Goal: Task Accomplishment & Management: Manage account settings

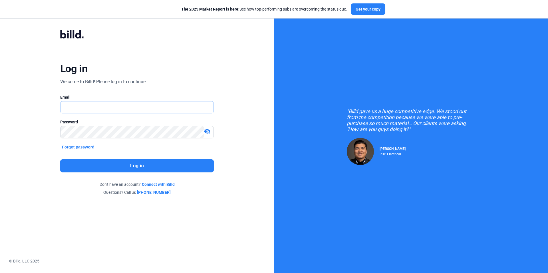
type input "[EMAIL_ADDRESS][DOMAIN_NAME]"
click at [145, 164] on button "Log in" at bounding box center [137, 166] width 154 height 13
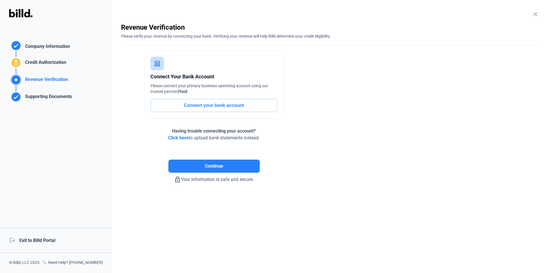
click at [37, 240] on div "logout Exit to Billd Portal" at bounding box center [56, 241] width 112 height 25
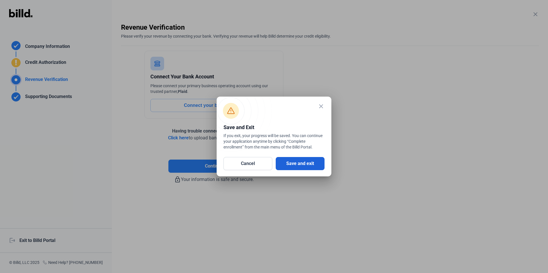
click at [301, 159] on button "Save and exit" at bounding box center [300, 163] width 49 height 13
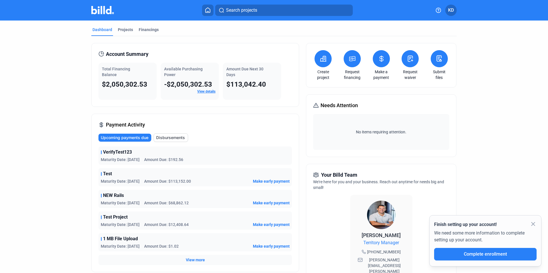
click at [352, 59] on icon at bounding box center [352, 58] width 7 height 7
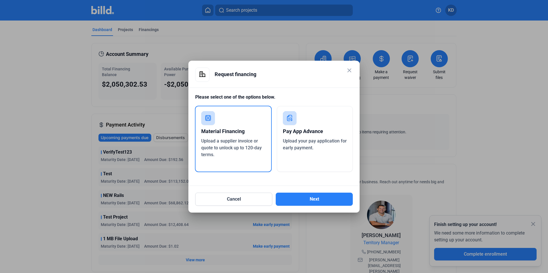
click at [310, 159] on div "Pay App Advance Upload your pay application for early payment." at bounding box center [315, 139] width 76 height 66
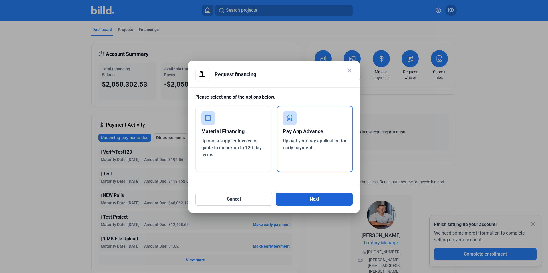
click at [315, 201] on button "Next" at bounding box center [314, 199] width 77 height 13
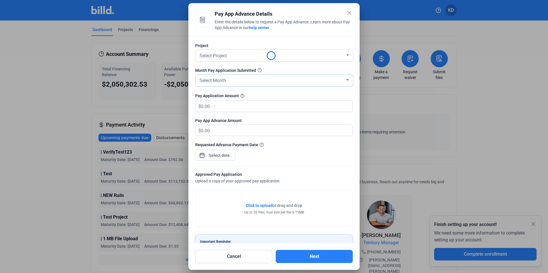
click at [240, 79] on div "Select Month" at bounding box center [271, 80] width 147 height 8
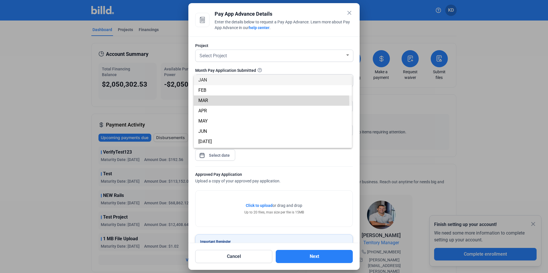
click at [233, 103] on span "MAR" at bounding box center [272, 101] width 149 height 10
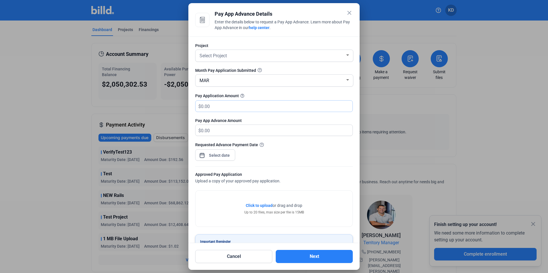
click at [227, 104] on input "text" at bounding box center [273, 106] width 145 height 11
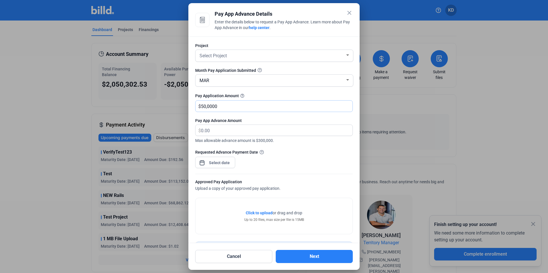
type input "500,000"
click at [300, 122] on div "Pay App Advance Amount" at bounding box center [274, 121] width 158 height 6
click at [289, 120] on div "Pay App Advance Amount" at bounding box center [274, 121] width 158 height 6
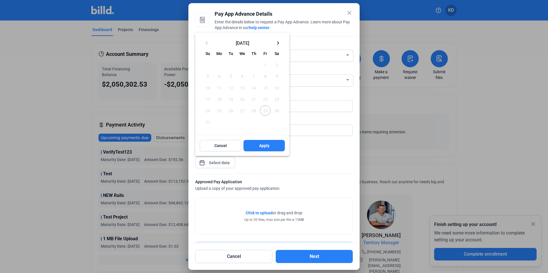
click at [222, 164] on div "close Pay App Advance Details Enter the details below to request a Pay App Adva…" at bounding box center [274, 136] width 548 height 273
click at [279, 44] on mat-icon "keyboard_arrow_right" at bounding box center [278, 43] width 7 height 7
click at [218, 78] on span "1" at bounding box center [219, 76] width 10 height 10
click at [230, 79] on span "2" at bounding box center [231, 76] width 10 height 10
click at [266, 145] on span "Apply" at bounding box center [264, 146] width 10 height 6
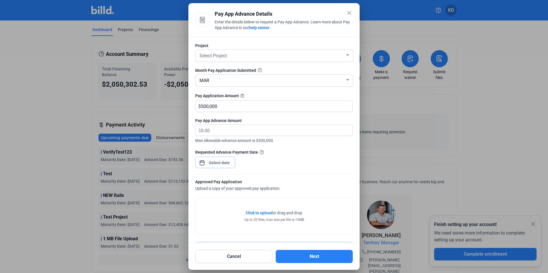
scroll to position [33, 0]
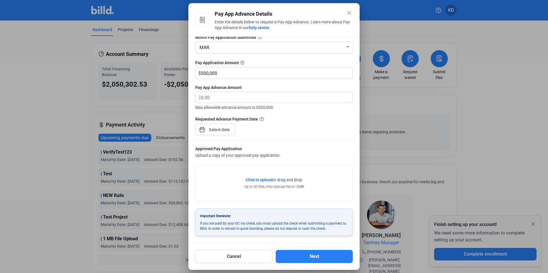
click at [263, 178] on span "Click to upload" at bounding box center [259, 180] width 27 height 5
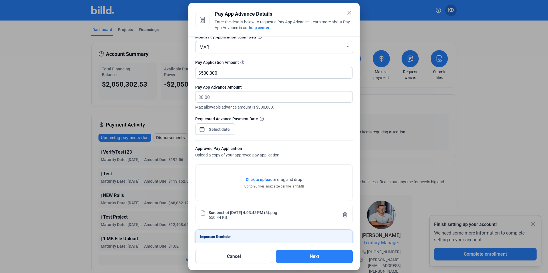
scroll to position [55, 0]
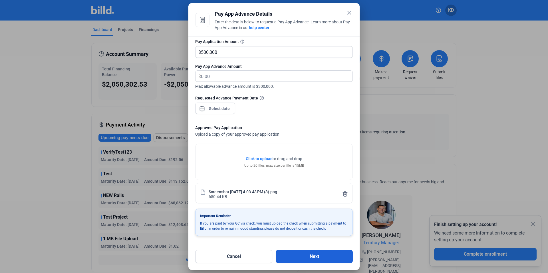
click at [309, 260] on button "Next" at bounding box center [314, 256] width 77 height 13
click at [306, 259] on button "Next" at bounding box center [314, 256] width 77 height 13
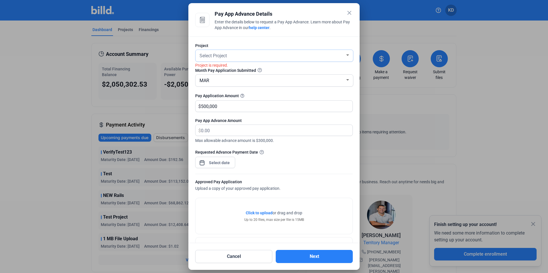
click at [241, 59] on div "Select Project" at bounding box center [271, 55] width 147 height 8
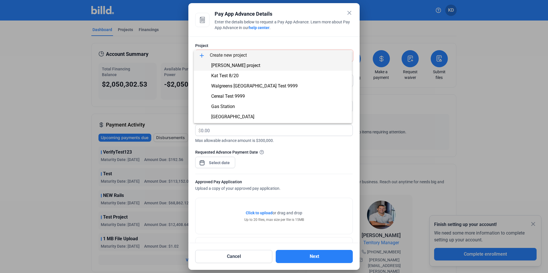
click at [236, 67] on span "[PERSON_NAME] project" at bounding box center [235, 65] width 49 height 5
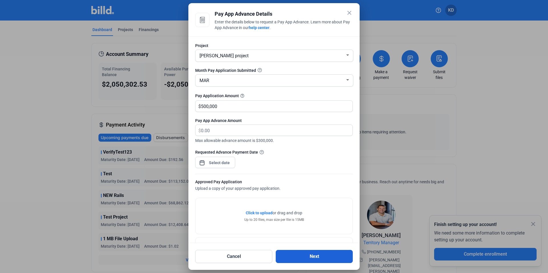
click at [307, 254] on button "Next" at bounding box center [314, 256] width 77 height 13
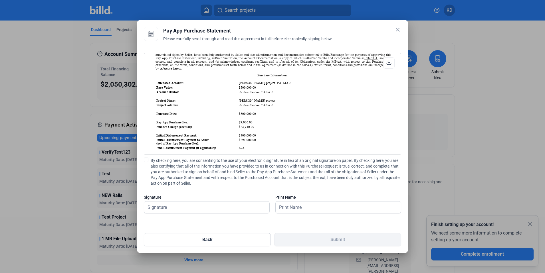
scroll to position [52, 0]
drag, startPoint x: 237, startPoint y: 119, endPoint x: 257, endPoint y: 120, distance: 20.3
click at [258, 120] on table "Purchased Account: Russell project_PA_MAR Face Value: $500,000.00 Account Debto…" at bounding box center [274, 162] width 236 height 165
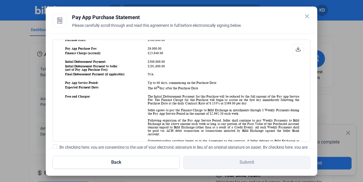
scroll to position [108, 0]
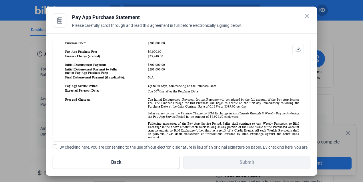
click at [160, 54] on td "$9,000.00" at bounding box center [223, 52] width 152 height 4
drag, startPoint x: 145, startPoint y: 44, endPoint x: 168, endPoint y: 44, distance: 23.1
click at [168, 44] on td "$300,000.00" at bounding box center [223, 43] width 152 height 4
drag, startPoint x: 145, startPoint y: 65, endPoint x: 178, endPoint y: 65, distance: 33.1
click at [178, 65] on td "$300,000.00" at bounding box center [223, 65] width 152 height 4
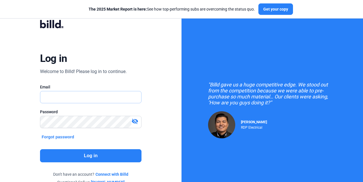
type input "[EMAIL_ADDRESS][DOMAIN_NAME]"
click at [115, 158] on button "Log in" at bounding box center [91, 155] width 102 height 13
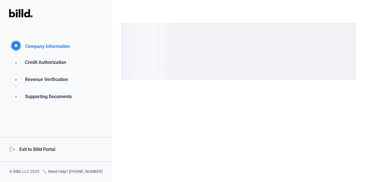
click at [39, 151] on div "logout Exit to Billd Portal" at bounding box center [56, 149] width 112 height 25
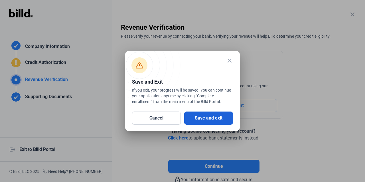
click at [194, 120] on button "Save and exit" at bounding box center [208, 118] width 49 height 13
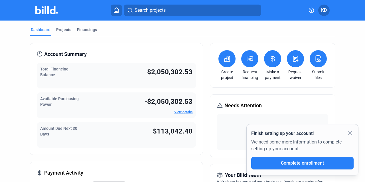
click at [250, 60] on icon at bounding box center [250, 58] width 7 height 7
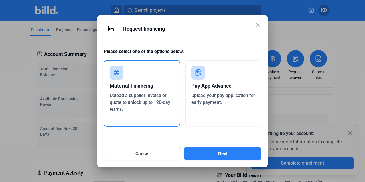
click at [211, 104] on span "Upload your pay application for early payment." at bounding box center [224, 99] width 64 height 12
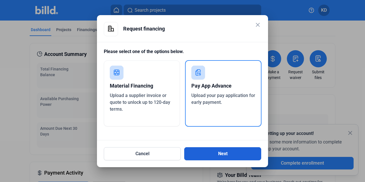
click at [214, 149] on button "Next" at bounding box center [222, 153] width 77 height 13
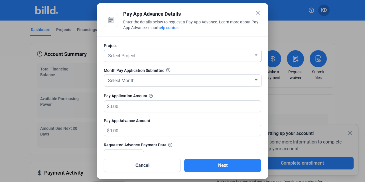
click at [150, 57] on div "Select Project" at bounding box center [180, 55] width 147 height 8
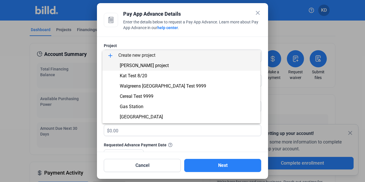
click at [148, 66] on span "[PERSON_NAME] project" at bounding box center [144, 65] width 49 height 5
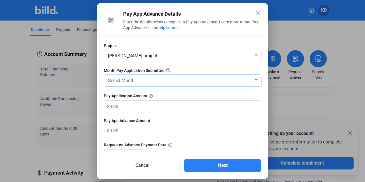
click at [143, 84] on div "Select Month" at bounding box center [180, 80] width 147 height 8
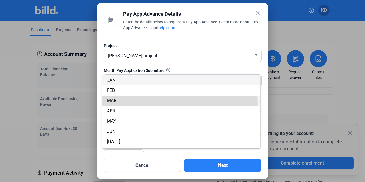
click at [134, 104] on span "MAR" at bounding box center [181, 101] width 149 height 10
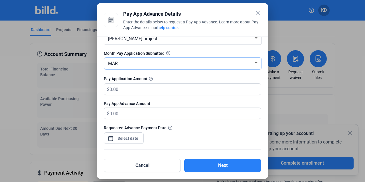
scroll to position [21, 0]
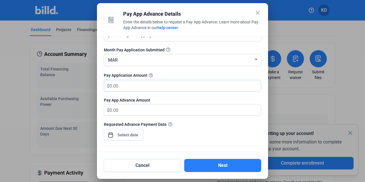
click at [132, 85] on input "text" at bounding box center [182, 85] width 145 height 11
type input "67,000"
type input "67,000.00"
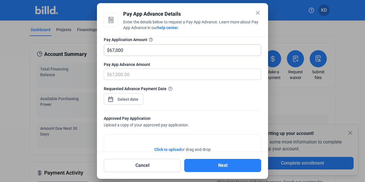
scroll to position [56, 0]
click at [132, 98] on div "close Pay App Advance Details Enter the details below to request a Pay App Adva…" at bounding box center [182, 91] width 365 height 182
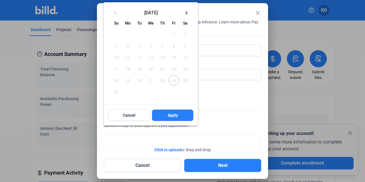
click at [185, 10] on mat-icon "keyboard_arrow_right" at bounding box center [186, 12] width 7 height 7
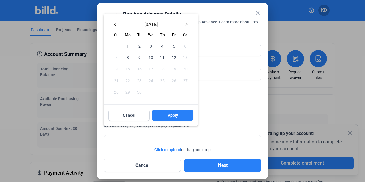
click at [128, 47] on span "1" at bounding box center [128, 46] width 10 height 10
click at [170, 114] on span "Apply" at bounding box center [173, 115] width 10 height 6
type input "[DATE]"
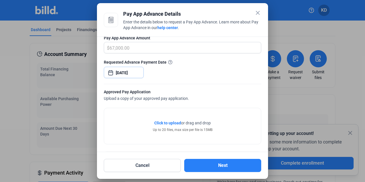
scroll to position [83, 0]
click at [162, 123] on span "Click to upload" at bounding box center [167, 122] width 27 height 5
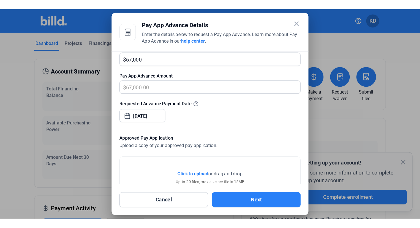
scroll to position [63, 0]
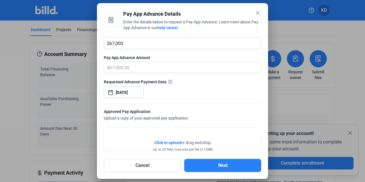
click at [257, 13] on mat-icon "close" at bounding box center [258, 12] width 7 height 7
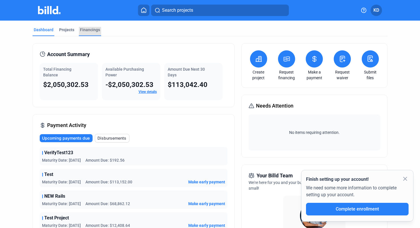
click at [92, 32] on div "Financings" at bounding box center [90, 30] width 20 height 6
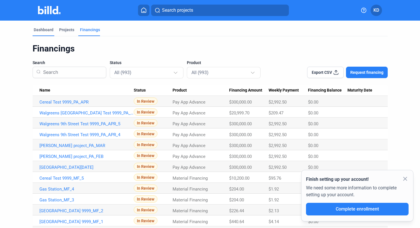
click at [38, 30] on div "Dashboard" at bounding box center [44, 30] width 20 height 6
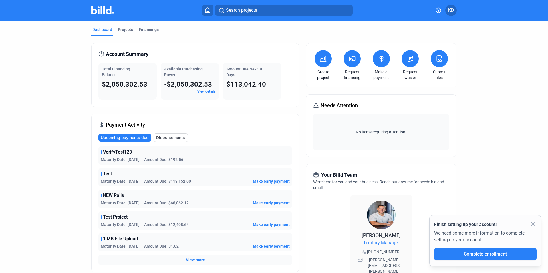
click at [362, 164] on dashboard "Dashboard Projects Financings Account Summary Total Financing Balance $2,050,30…" at bounding box center [273, 220] width 493 height 399
click at [352, 60] on icon at bounding box center [352, 58] width 7 height 7
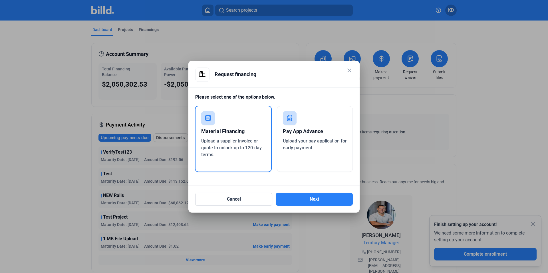
click at [351, 68] on mat-icon "close" at bounding box center [349, 70] width 7 height 7
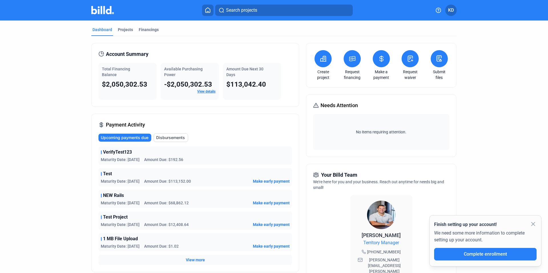
click at [362, 62] on icon at bounding box center [381, 58] width 7 height 7
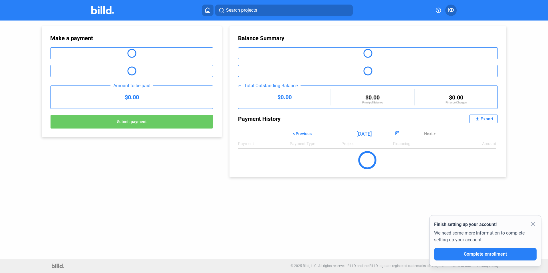
click at [209, 14] on button at bounding box center [207, 10] width 11 height 11
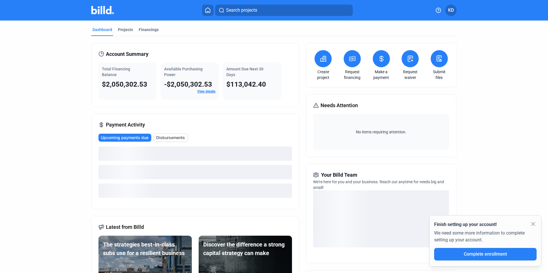
click at [362, 61] on button at bounding box center [410, 58] width 17 height 17
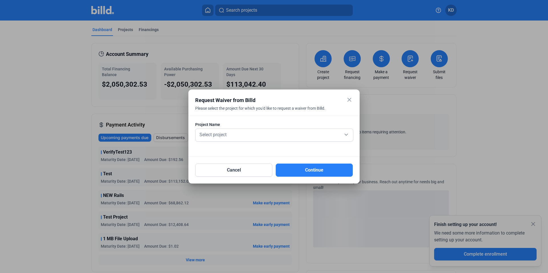
click at [351, 99] on mat-icon "close" at bounding box center [349, 99] width 7 height 7
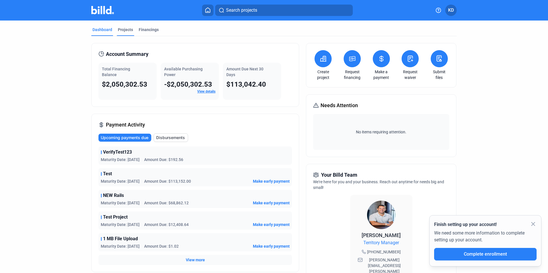
click at [118, 31] on div "Projects" at bounding box center [125, 30] width 15 height 6
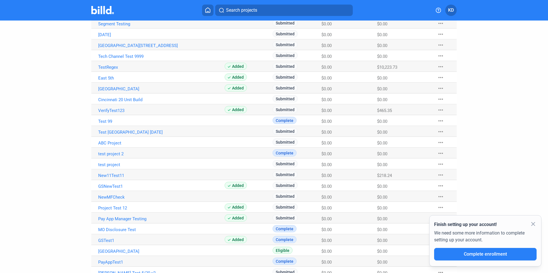
scroll to position [196, 0]
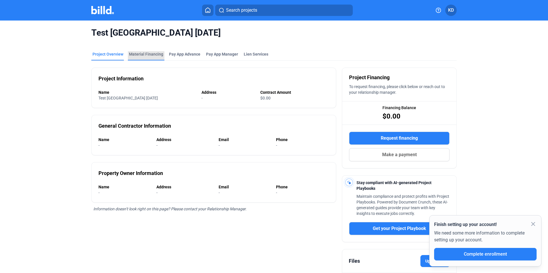
click at [148, 57] on div "Material Financing" at bounding box center [146, 54] width 34 height 6
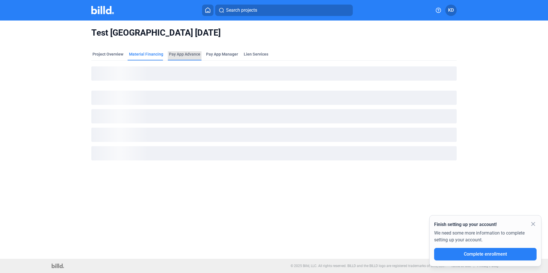
click at [182, 58] on div "Pay App Advance" at bounding box center [185, 55] width 34 height 9
click at [224, 58] on div "Pay App Manager" at bounding box center [222, 55] width 34 height 9
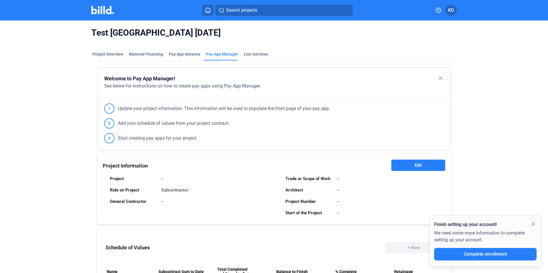
scroll to position [0, 0]
click at [253, 54] on div "Lien Services" at bounding box center [256, 54] width 25 height 6
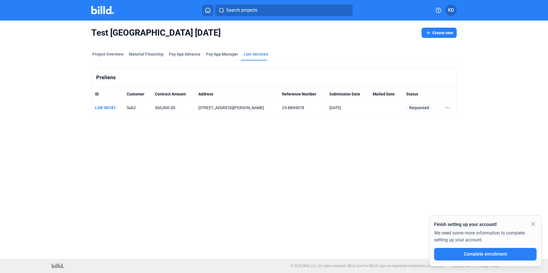
click at [362, 34] on button "Create new" at bounding box center [439, 33] width 35 height 10
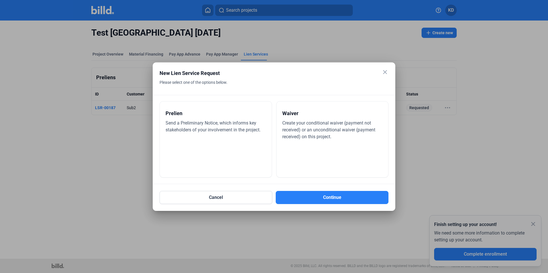
click at [329, 148] on div "Waiver Create your conditional waiver (payment not received) or an unconditiona…" at bounding box center [332, 139] width 112 height 77
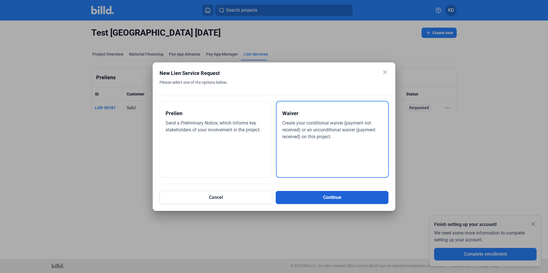
click at [340, 182] on button "Continue" at bounding box center [332, 197] width 113 height 13
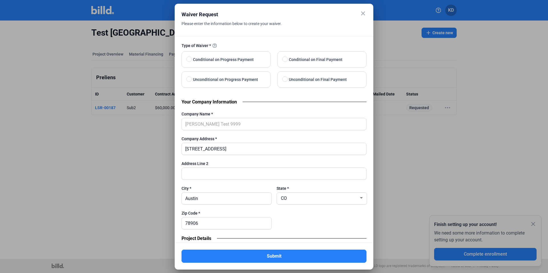
click at [236, 65] on label "Conditional on Progress Payment" at bounding box center [228, 60] width 93 height 16
click at [191, 62] on input "Conditional on Progress Payment" at bounding box center [188, 59] width 4 height 4
radio input "true"
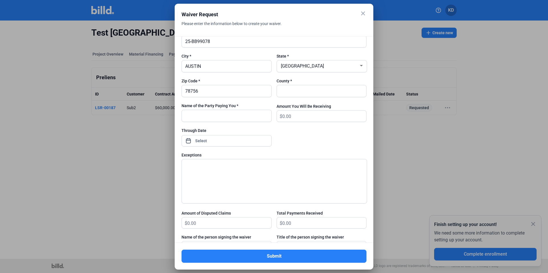
scroll to position [295, 0]
click at [248, 119] on input "text" at bounding box center [227, 116] width 90 height 12
type input "Party"
click at [298, 90] on input "text" at bounding box center [319, 91] width 84 height 12
type input "[PERSON_NAME]"
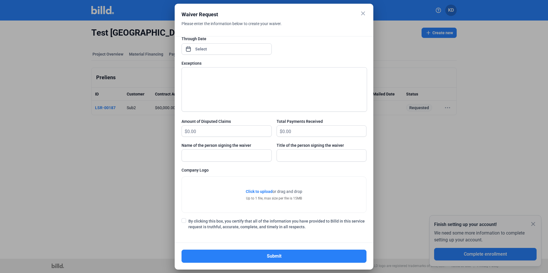
scroll to position [385, 0]
click at [184, 182] on span at bounding box center [184, 222] width 5 height 5
click at [0, 0] on input "By clicking this box, you certify that all of the information you have provided…" at bounding box center [0, 0] width 0 height 0
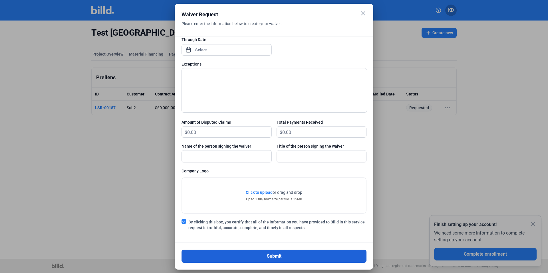
click at [255, 182] on button "Submit" at bounding box center [274, 256] width 185 height 13
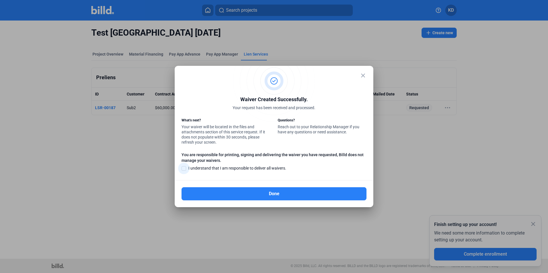
click at [185, 170] on span at bounding box center [184, 168] width 5 height 5
click at [0, 0] on input "I understand that I am responsible to deliver all waivers." at bounding box center [0, 0] width 0 height 0
click at [253, 182] on button "Done" at bounding box center [274, 194] width 185 height 13
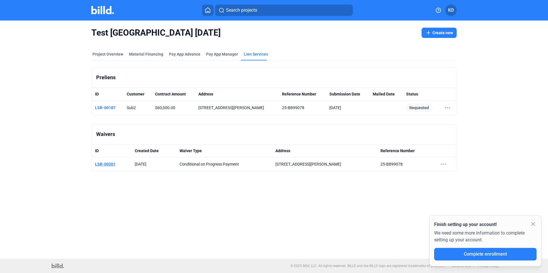
click at [107, 166] on link "LSR-00201" at bounding box center [105, 164] width 21 height 5
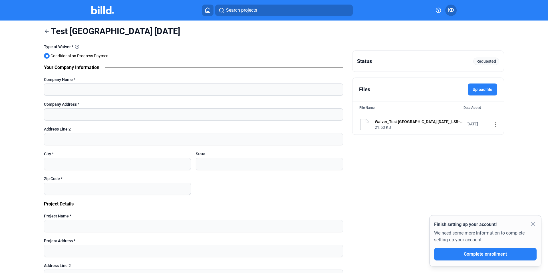
click at [362, 125] on mat-icon "more_vert" at bounding box center [495, 124] width 7 height 7
click at [362, 135] on div "View" at bounding box center [453, 135] width 71 height 14
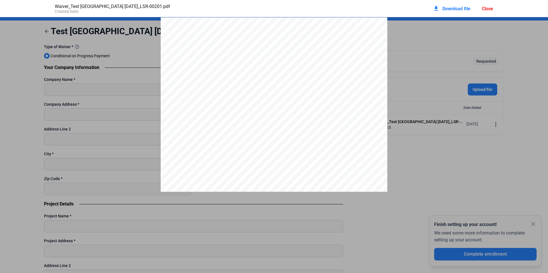
click at [362, 7] on div "Close" at bounding box center [487, 8] width 11 height 5
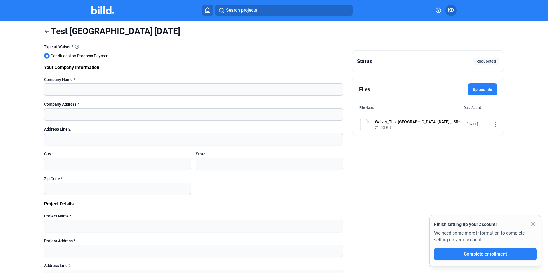
click at [49, 32] on icon at bounding box center [47, 32] width 6 height 6
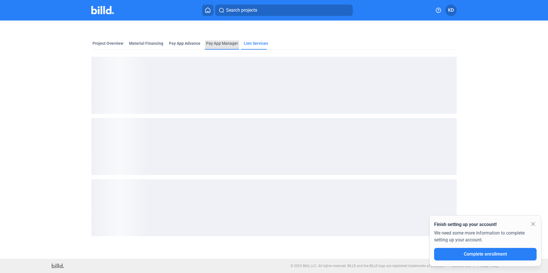
click at [222, 41] on div "Project Overview Material Financing Pay App Advance Pay App Manager Lien Servic…" at bounding box center [274, 134] width 460 height 227
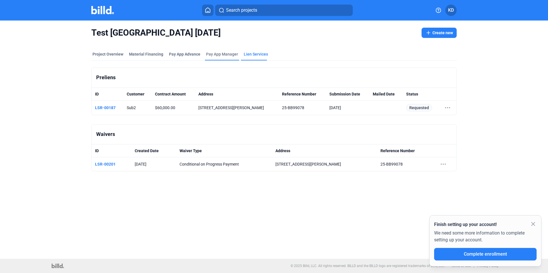
click at [213, 53] on span "Pay App Manager" at bounding box center [222, 54] width 32 height 6
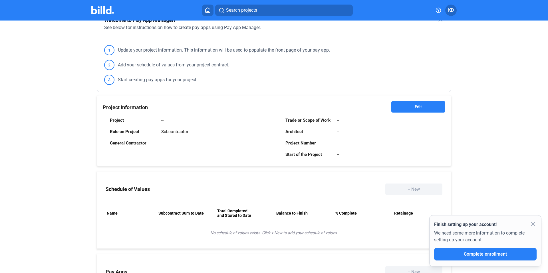
scroll to position [59, 0]
click at [362, 110] on button "Edit" at bounding box center [418, 106] width 54 height 11
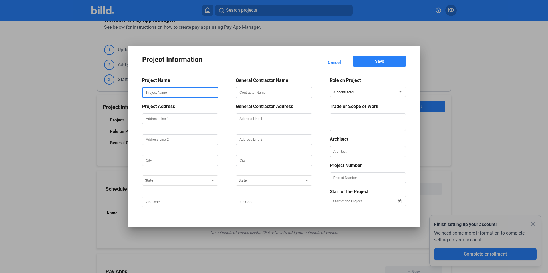
click at [177, 92] on input "text" at bounding box center [180, 93] width 75 height 10
type input "Test"
click at [362, 65] on button "Save" at bounding box center [379, 61] width 53 height 11
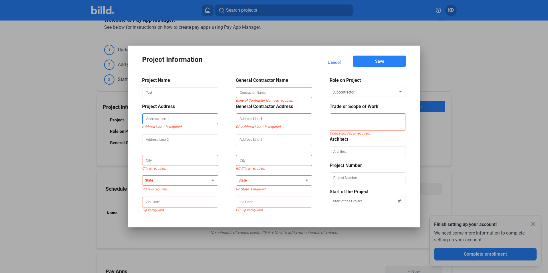
click at [196, 119] on input "text" at bounding box center [180, 119] width 75 height 10
type input "123"
click at [165, 166] on div "City is required." at bounding box center [180, 168] width 76 height 5
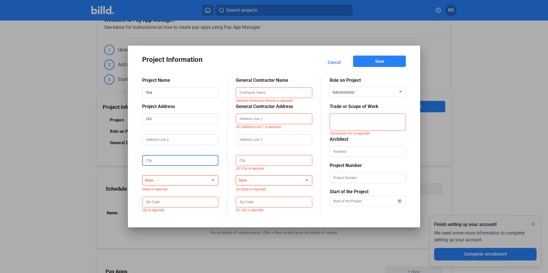
click at [164, 162] on input "text" at bounding box center [180, 161] width 75 height 10
type input "2143"
click at [156, 182] on div "State" at bounding box center [180, 179] width 71 height 11
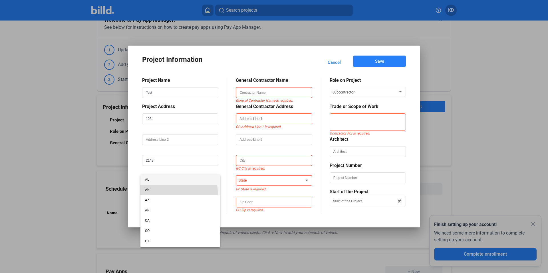
click at [170, 182] on span "AK" at bounding box center [180, 190] width 71 height 10
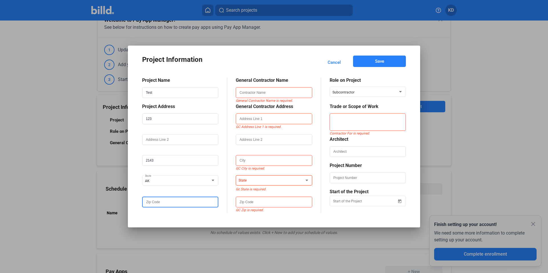
click at [164, 182] on input "text" at bounding box center [180, 203] width 75 height 10
type input "78752"
click at [275, 93] on input "text" at bounding box center [273, 93] width 75 height 10
type input "[PERSON_NAME] Construction 9999"
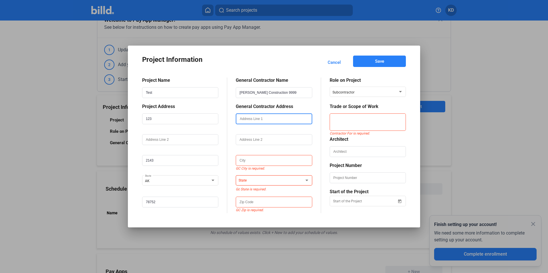
click at [264, 120] on input "text" at bounding box center [273, 119] width 75 height 10
type input "[GEOGRAPHIC_DATA]"
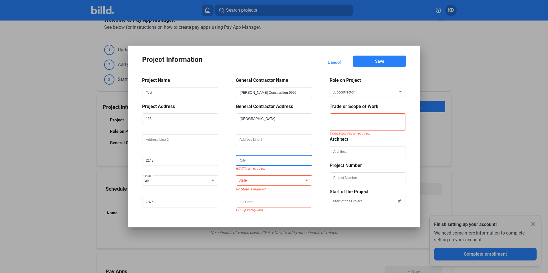
click at [266, 163] on input "text" at bounding box center [273, 161] width 75 height 10
type input "[GEOGRAPHIC_DATA]"
click at [273, 182] on div "State" at bounding box center [274, 179] width 71 height 11
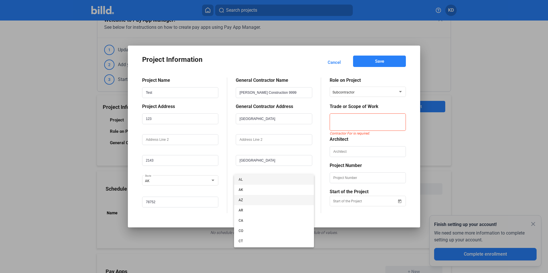
click at [268, 182] on span "AZ" at bounding box center [274, 200] width 71 height 10
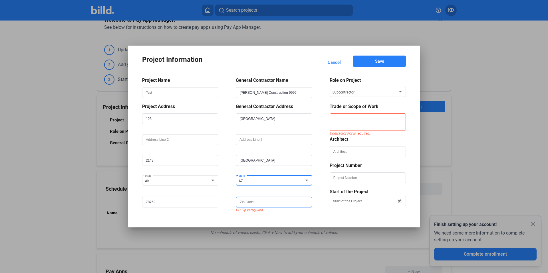
click at [267, 182] on input "text" at bounding box center [273, 203] width 75 height 10
type input "12345"
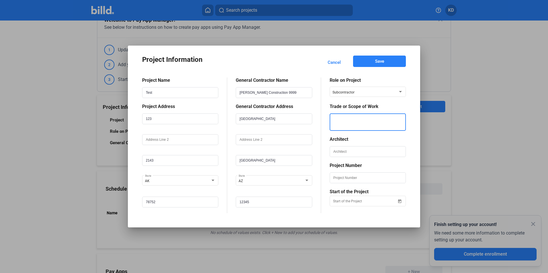
click at [355, 122] on textarea at bounding box center [367, 122] width 75 height 17
type textarea "2345"
click at [362, 57] on button "Save" at bounding box center [379, 61] width 53 height 11
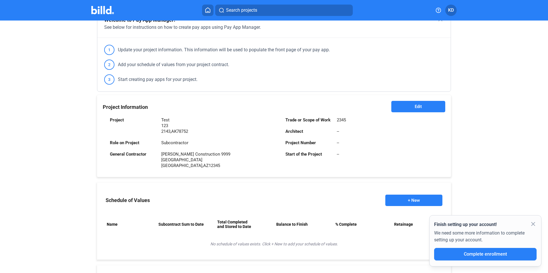
scroll to position [151, 0]
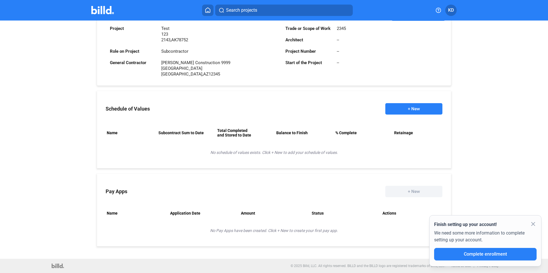
click at [362, 107] on button "+ New" at bounding box center [413, 108] width 57 height 11
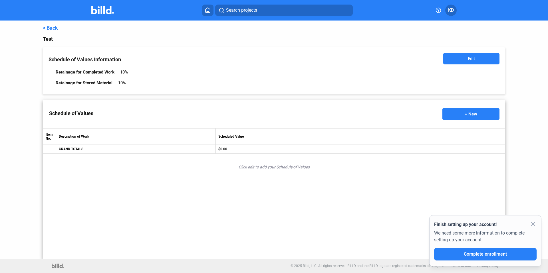
click at [362, 61] on button "Edit" at bounding box center [471, 58] width 56 height 11
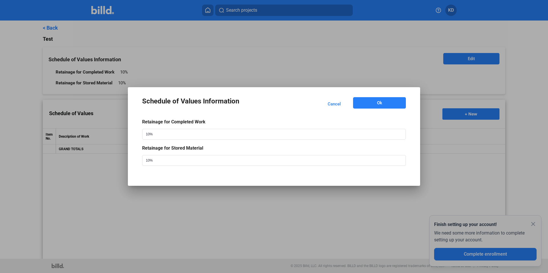
click at [362, 100] on button "Ok" at bounding box center [379, 102] width 53 height 11
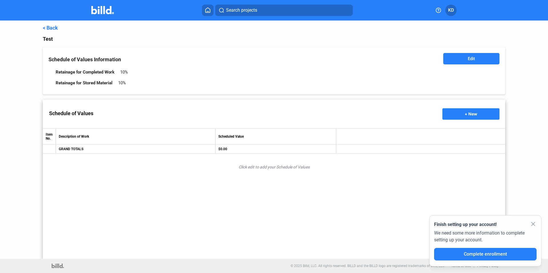
click at [362, 113] on button "+ New" at bounding box center [470, 113] width 57 height 11
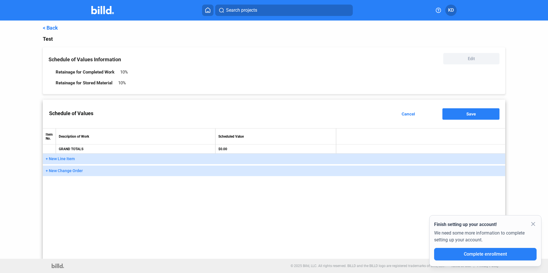
click at [109, 159] on button "+ New Line Item" at bounding box center [274, 159] width 462 height 11
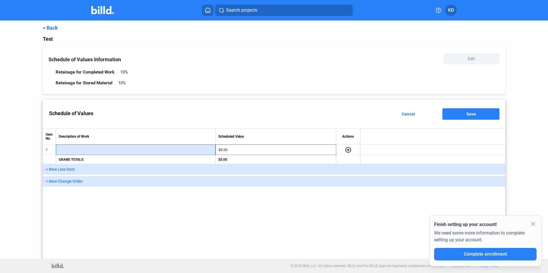
click at [141, 150] on input "text" at bounding box center [135, 150] width 153 height 9
type input "window"
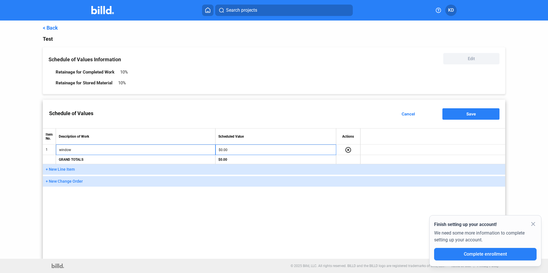
click at [253, 154] on td "$0.00" at bounding box center [276, 150] width 121 height 11
click at [248, 148] on input "$0.00" at bounding box center [276, 150] width 114 height 9
type input "50,000"
click at [362, 113] on button "Save" at bounding box center [470, 113] width 57 height 11
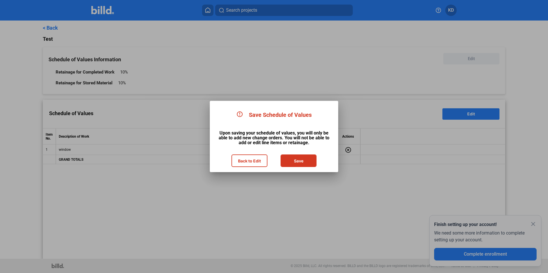
click at [294, 156] on button "Save" at bounding box center [298, 160] width 35 height 11
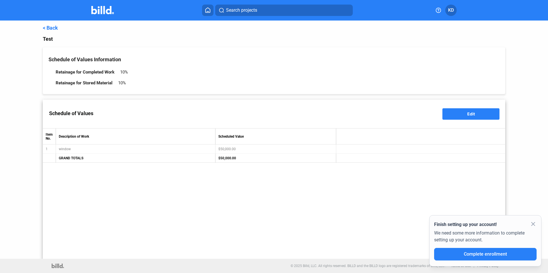
click at [49, 29] on link "< Back" at bounding box center [50, 28] width 15 height 6
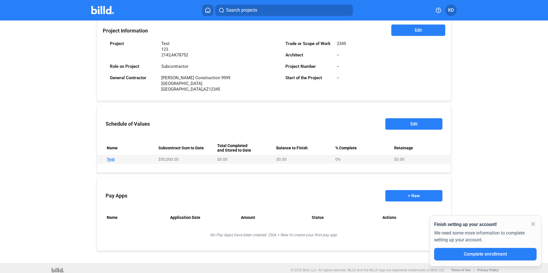
scroll to position [140, 0]
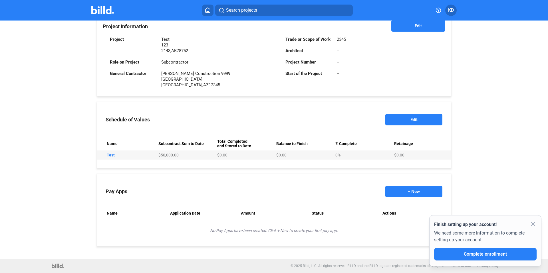
click at [362, 182] on button "+ New" at bounding box center [413, 191] width 57 height 11
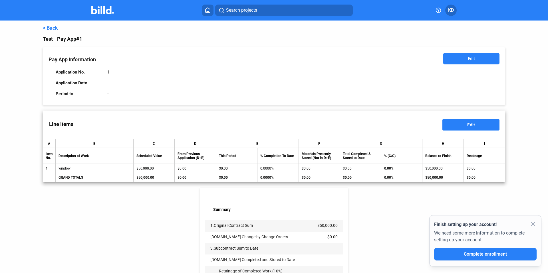
scroll to position [1, 0]
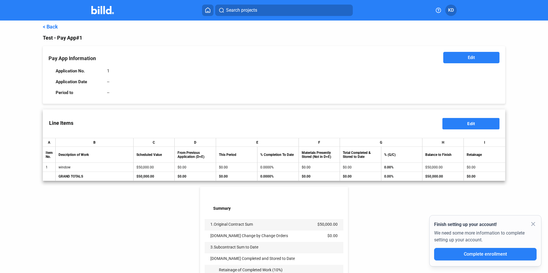
click at [362, 61] on button "Edit" at bounding box center [471, 57] width 56 height 11
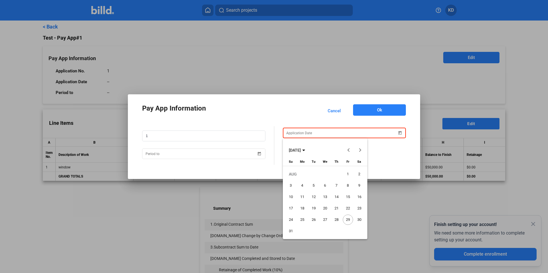
click at [301, 135] on div "Pay App Information Cancel Ok [DATE] [DATE] [DATE] Su [DATE] Mo [DATE] Tu [DATE…" at bounding box center [274, 136] width 548 height 273
click at [349, 182] on span "29" at bounding box center [348, 220] width 10 height 10
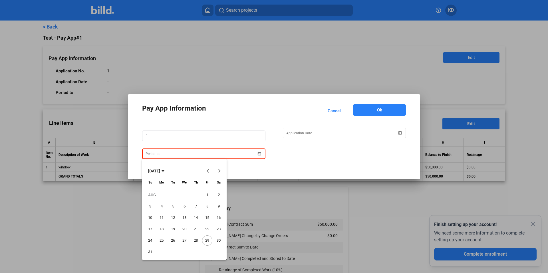
click at [228, 156] on div "Pay App Information Cancel Ok [DATE] [DATE] [DATE] Su [DATE] Mo [DATE] Tu [DATE…" at bounding box center [274, 136] width 548 height 273
click at [220, 182] on span "30" at bounding box center [219, 241] width 10 height 10
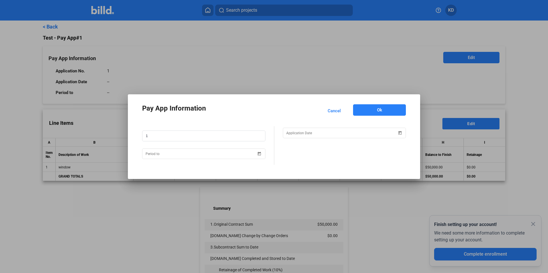
click at [362, 112] on span "Ok" at bounding box center [379, 110] width 5 height 6
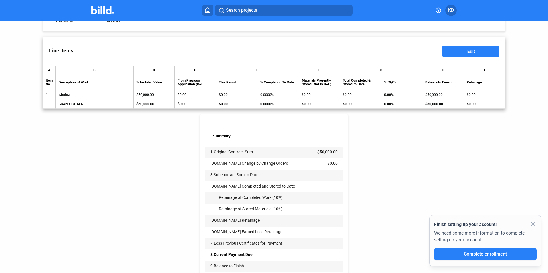
scroll to position [63, 0]
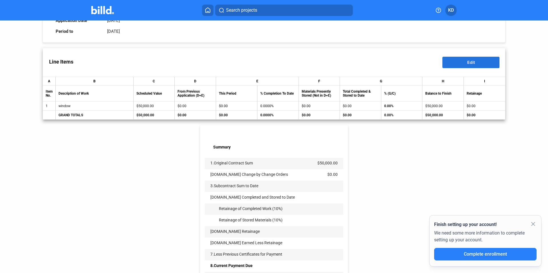
click at [362, 60] on span "Edit" at bounding box center [471, 62] width 8 height 5
click at [232, 106] on input "$0.00" at bounding box center [236, 106] width 35 height 9
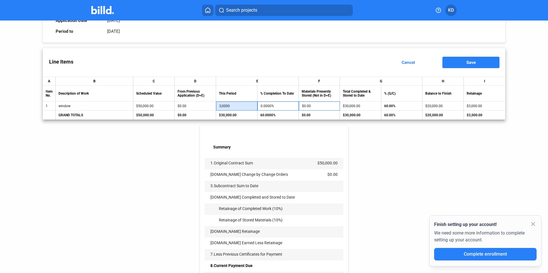
type input "30,000"
click at [362, 182] on div "< Back Test - Pay App #1 Pay App Information Edit Application No. 1 Application…" at bounding box center [274, 144] width 462 height 373
click at [362, 65] on button "Save" at bounding box center [470, 62] width 57 height 11
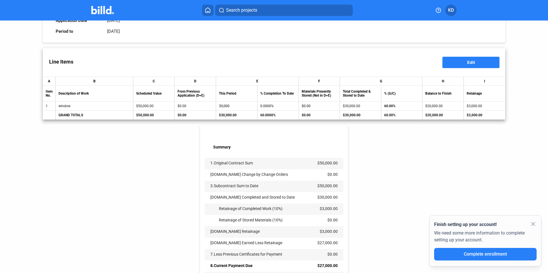
scroll to position [134, 0]
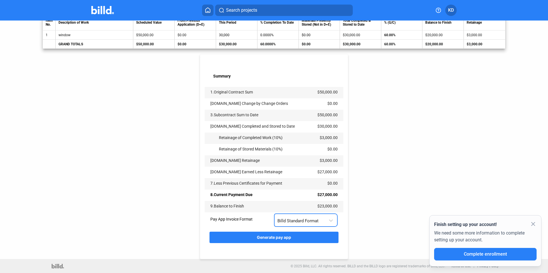
click at [313, 182] on div "Billd Standard Format" at bounding box center [302, 219] width 51 height 7
click at [311, 182] on span "Billd Standard Format" at bounding box center [296, 231] width 41 height 5
click at [362, 182] on div "< Back Test - Pay App #1 Pay App Information Edit Application No. 1 Application…" at bounding box center [274, 73] width 462 height 373
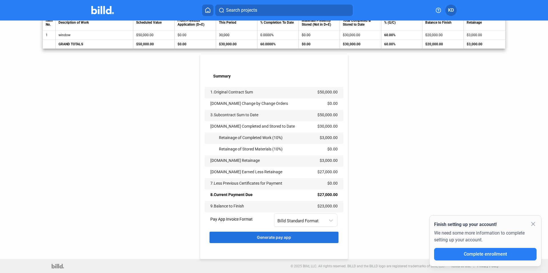
click at [307, 182] on button "Generate pay app" at bounding box center [274, 237] width 129 height 11
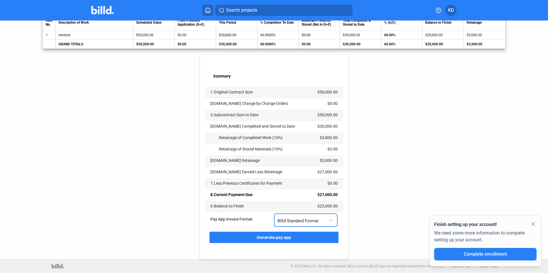
click at [326, 182] on div "Billd Standard Format" at bounding box center [302, 219] width 51 height 7
click at [313, 182] on span "AIA G702 + G703" at bounding box center [304, 244] width 57 height 13
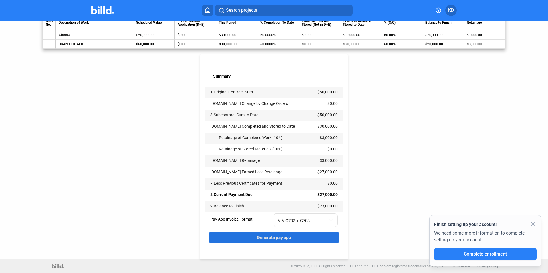
click at [299, 182] on button "Generate pay app" at bounding box center [274, 237] width 129 height 11
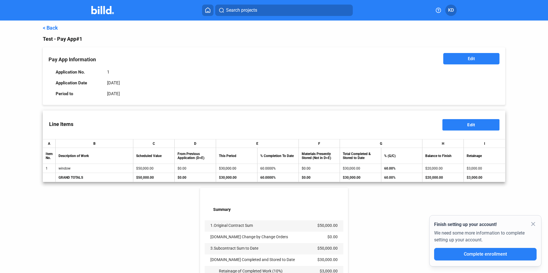
click at [362, 7] on profile-dropdown "KD" at bounding box center [450, 10] width 11 height 11
click at [362, 10] on span "KD" at bounding box center [451, 10] width 6 height 7
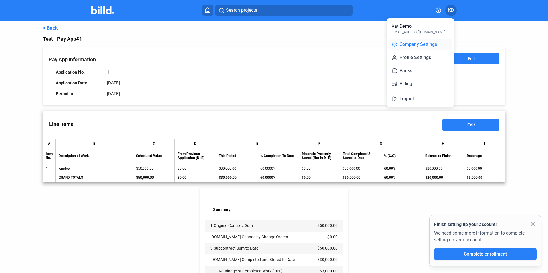
click at [362, 42] on button "Company Settings" at bounding box center [420, 44] width 62 height 11
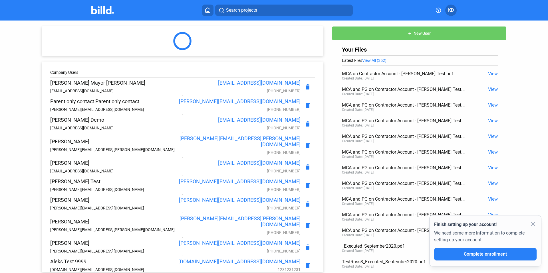
click at [362, 10] on span "KD" at bounding box center [451, 10] width 6 height 7
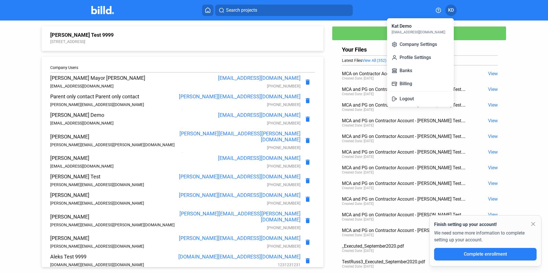
click at [362, 79] on div at bounding box center [274, 136] width 548 height 273
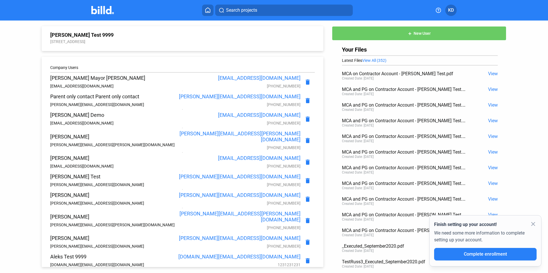
click at [362, 10] on span "KD" at bounding box center [451, 10] width 6 height 7
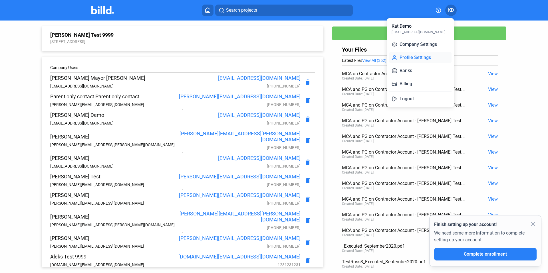
click at [362, 62] on button "Profile Settings" at bounding box center [420, 57] width 62 height 11
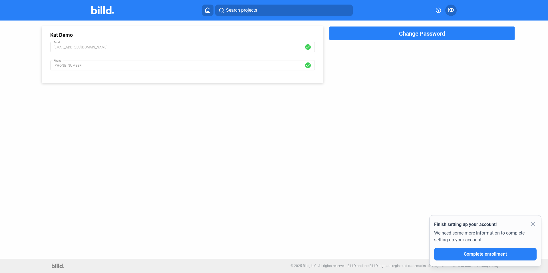
click at [362, 7] on span "KD" at bounding box center [451, 10] width 6 height 7
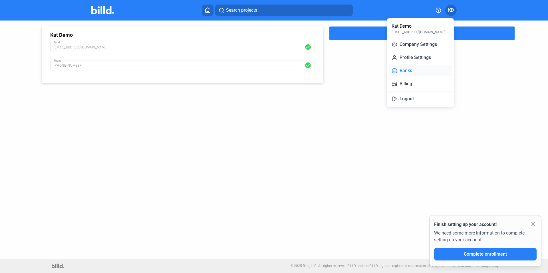
click at [362, 74] on button "Banks" at bounding box center [420, 70] width 62 height 11
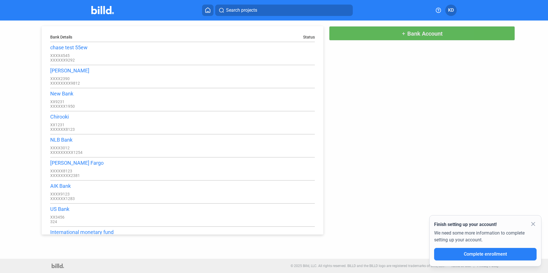
click at [362, 37] on span "Bank Account" at bounding box center [424, 33] width 35 height 7
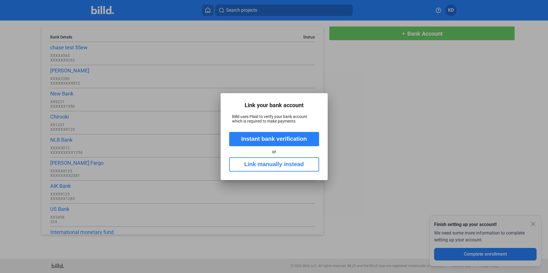
click at [362, 108] on div at bounding box center [274, 136] width 548 height 273
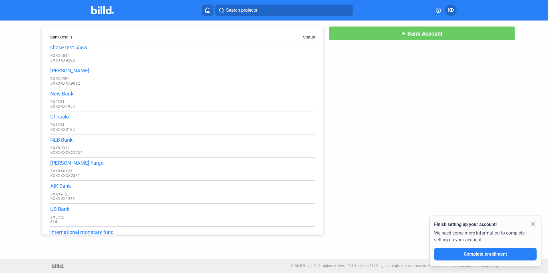
click at [362, 12] on span "KD" at bounding box center [451, 10] width 6 height 7
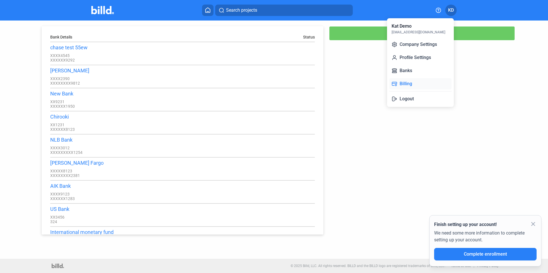
click at [362, 86] on button "Billing" at bounding box center [420, 83] width 62 height 11
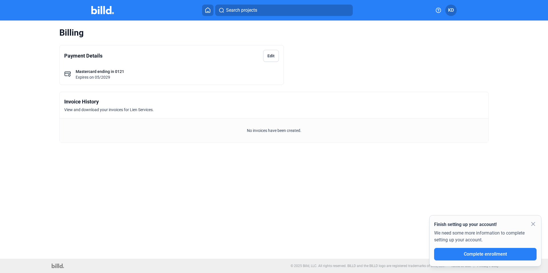
click at [362, 13] on span "KD" at bounding box center [451, 10] width 6 height 7
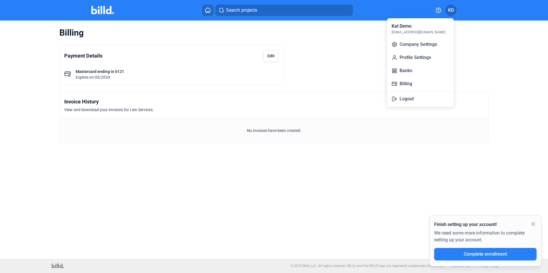
click at [360, 72] on div at bounding box center [274, 136] width 548 height 273
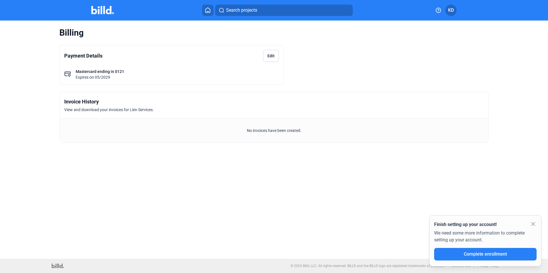
click at [362, 14] on button "KD" at bounding box center [450, 10] width 11 height 11
click at [362, 73] on div at bounding box center [274, 136] width 548 height 273
click at [362, 9] on icon at bounding box center [439, 10] width 6 height 6
click at [327, 41] on div at bounding box center [274, 136] width 548 height 273
click at [207, 12] on icon at bounding box center [208, 9] width 6 height 5
